Goal: Task Accomplishment & Management: Use online tool/utility

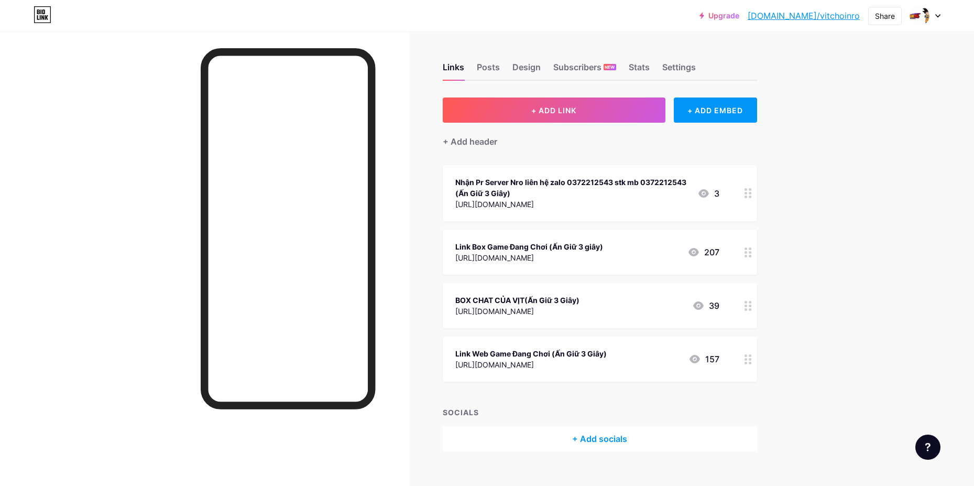
click at [751, 249] on icon at bounding box center [747, 252] width 7 height 10
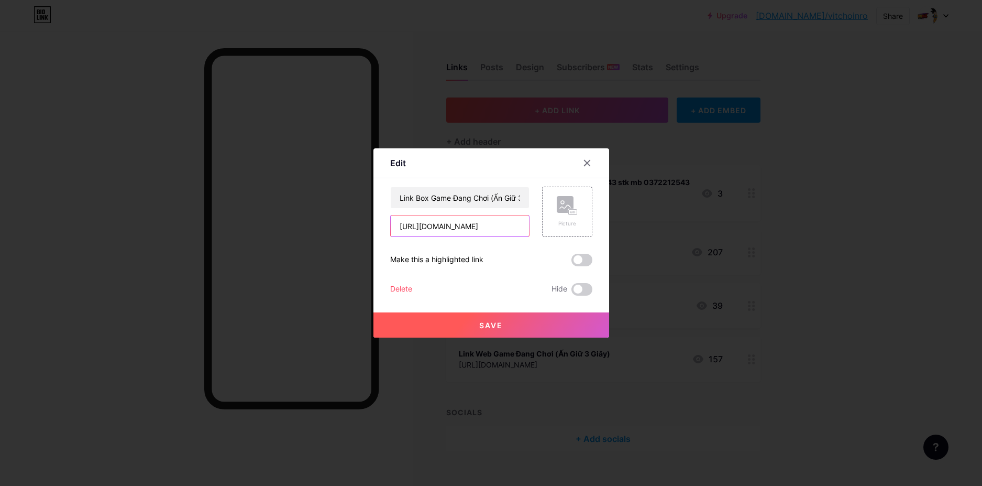
click at [522, 225] on input "[URL][DOMAIN_NAME]" at bounding box center [460, 225] width 138 height 21
click at [523, 225] on input "text" at bounding box center [460, 225] width 138 height 21
click at [478, 231] on input "text" at bounding box center [460, 225] width 138 height 21
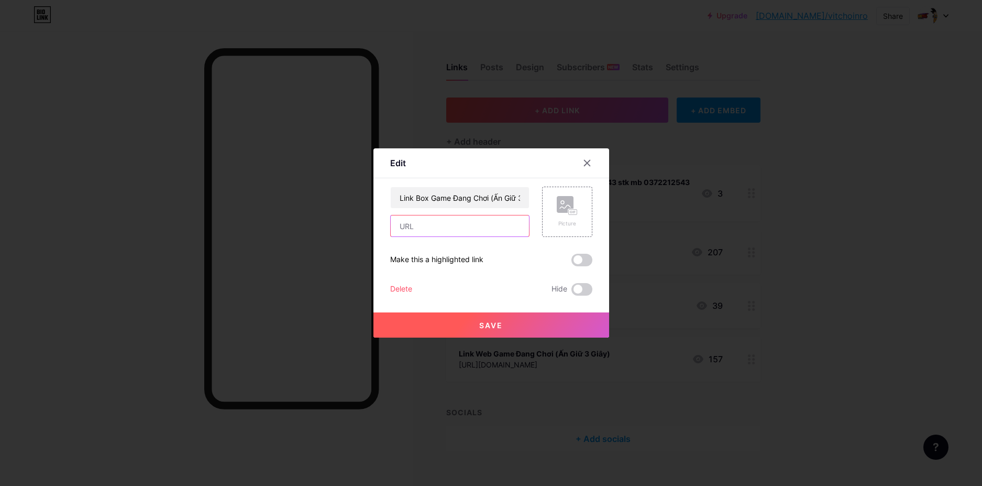
click at [478, 229] on input "text" at bounding box center [460, 225] width 138 height 21
paste input "[URL][DOMAIN_NAME]"
type input "[URL][DOMAIN_NAME]"
click at [406, 325] on button "Save" at bounding box center [492, 324] width 236 height 25
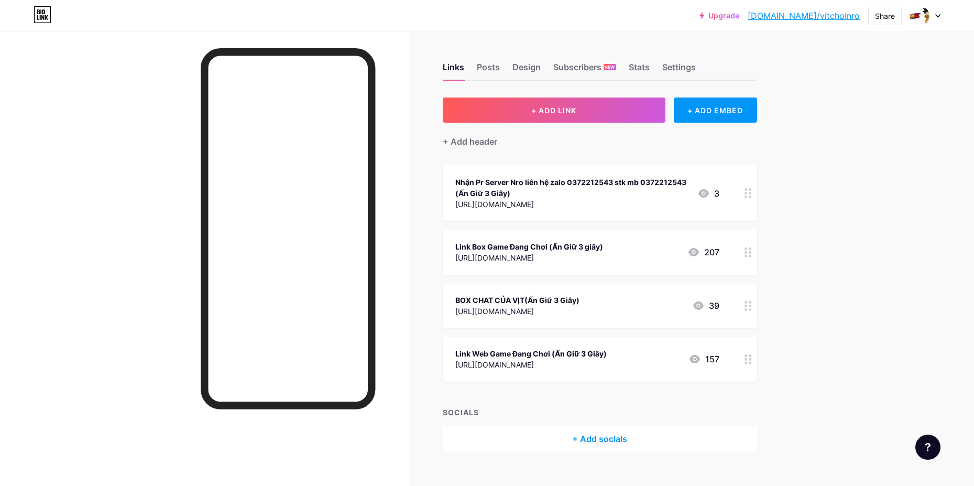
click at [740, 356] on div "Link Web Game Đang Chơi (Ấn Giữ 3 Giây) [URL][DOMAIN_NAME] 157" at bounding box center [600, 358] width 314 height 45
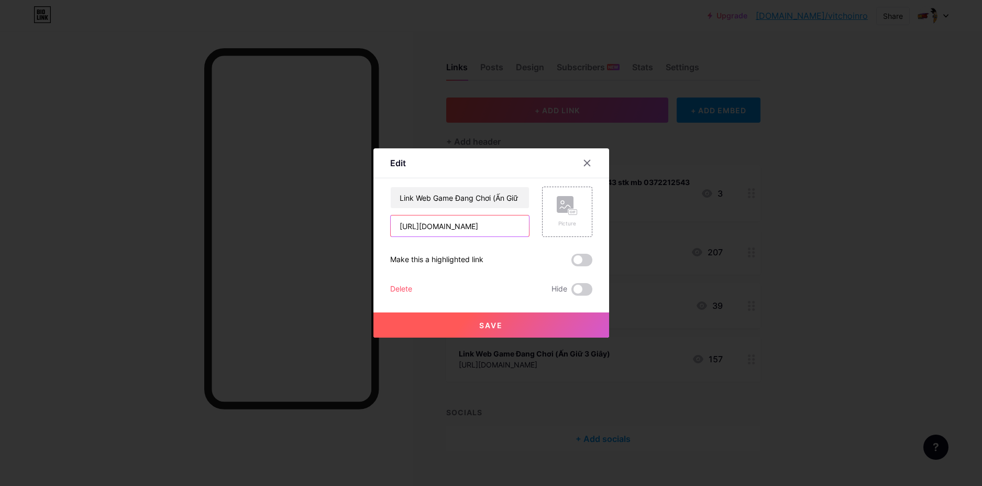
click at [510, 231] on input "[URL][DOMAIN_NAME]" at bounding box center [460, 225] width 138 height 21
click at [509, 230] on input "text" at bounding box center [460, 225] width 138 height 21
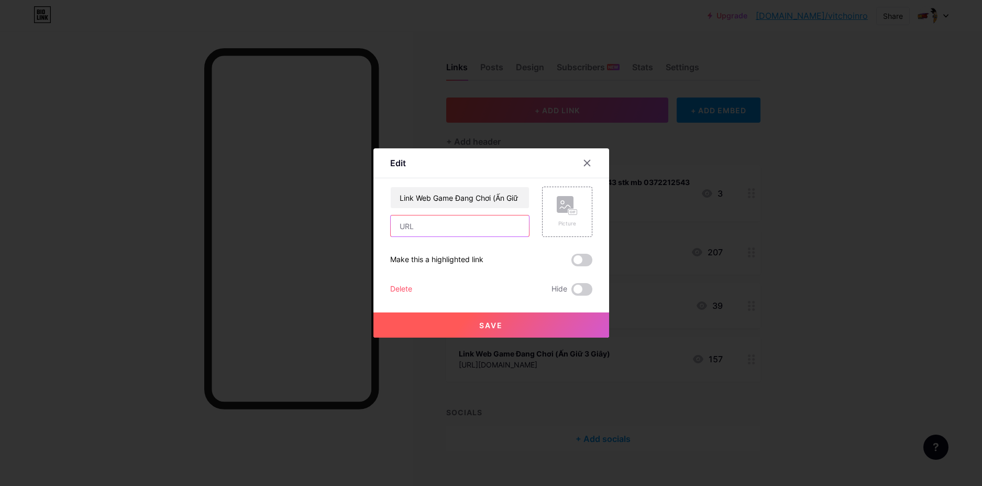
type input "[URL][DOMAIN_NAME]"
click at [506, 320] on button "Save" at bounding box center [492, 324] width 236 height 25
